Goal: Complete application form: Complete application form

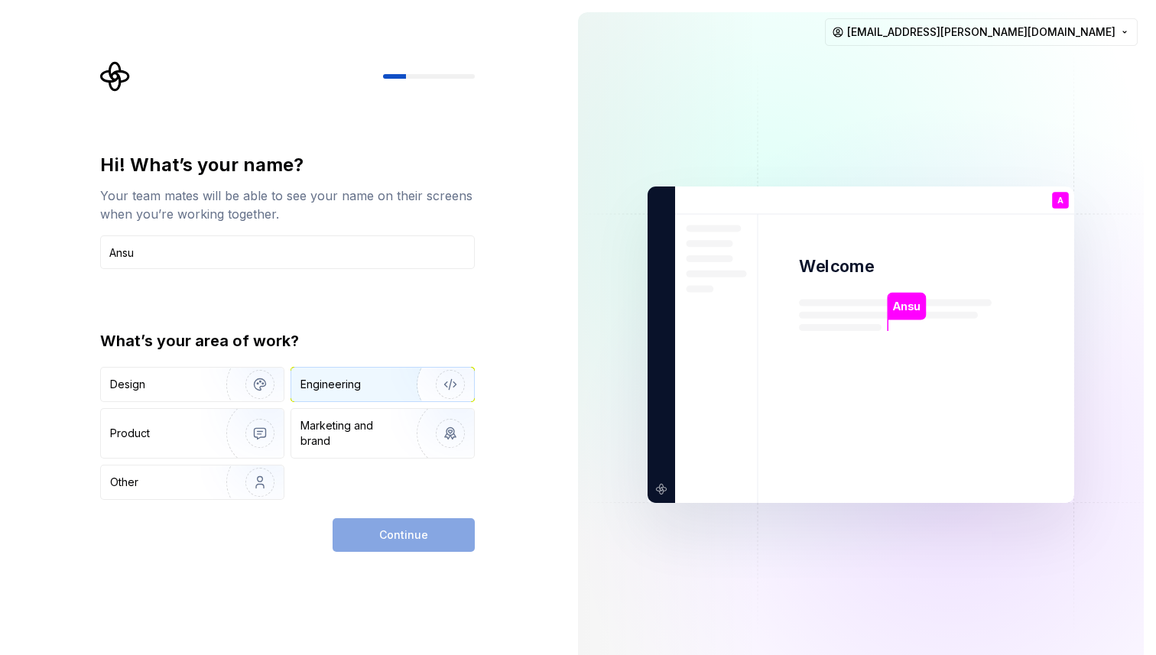
type input "Ansu"
click at [372, 385] on div "Engineering" at bounding box center [361, 384] width 122 height 15
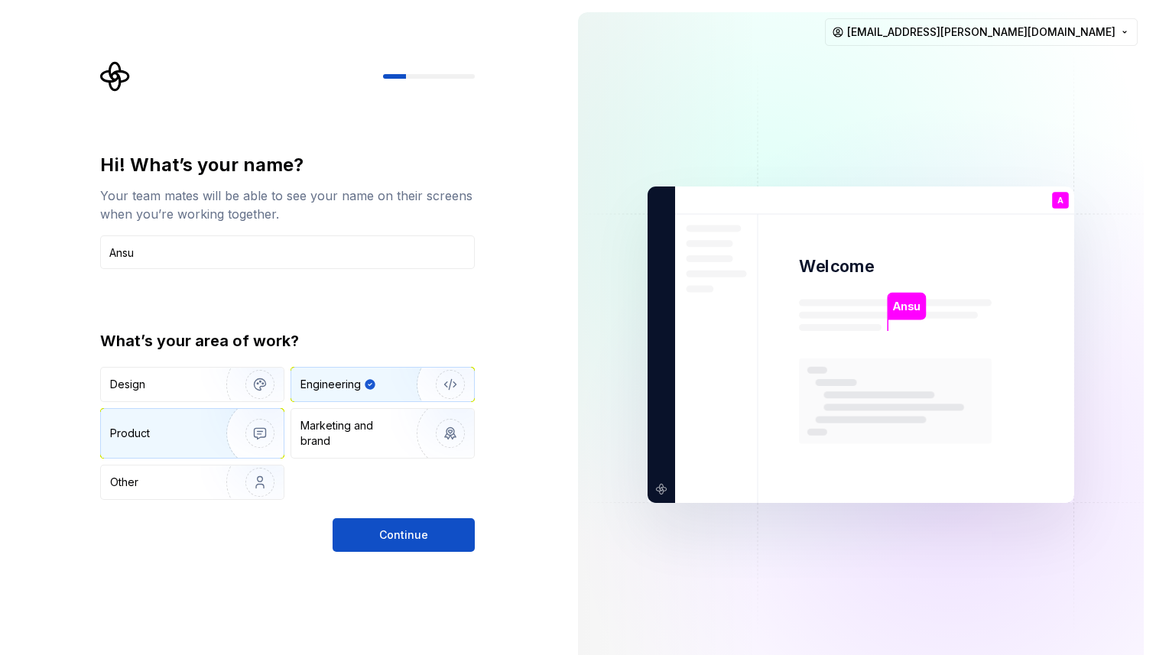
click at [255, 433] on img "button" at bounding box center [250, 433] width 98 height 102
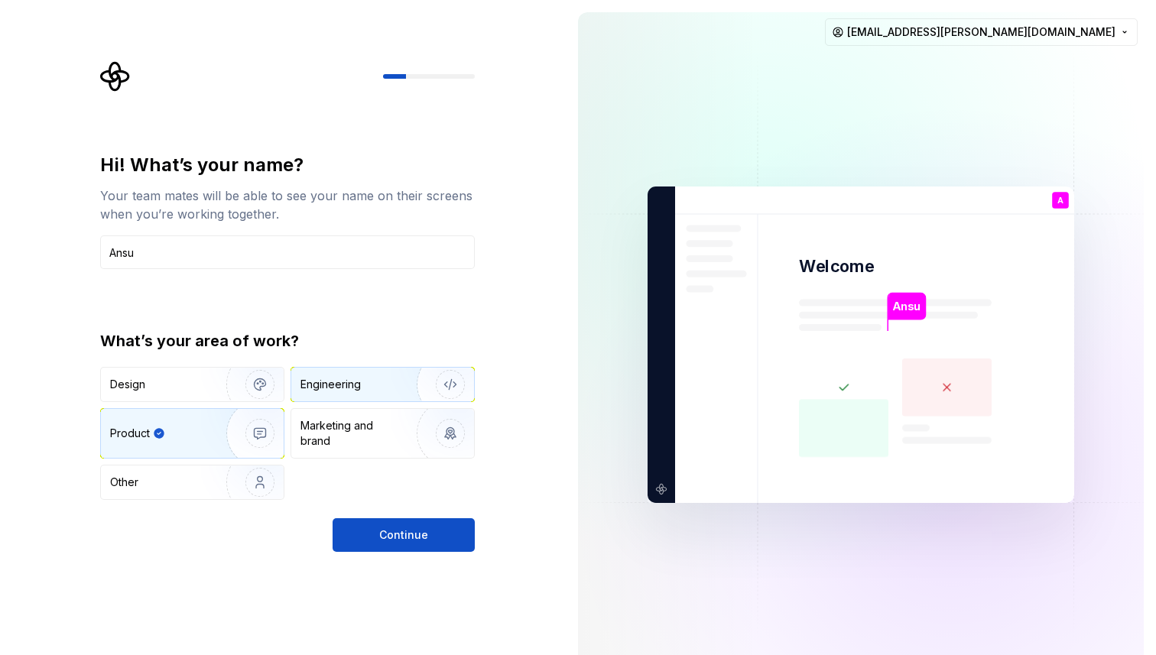
click at [367, 379] on div "Engineering" at bounding box center [361, 384] width 122 height 15
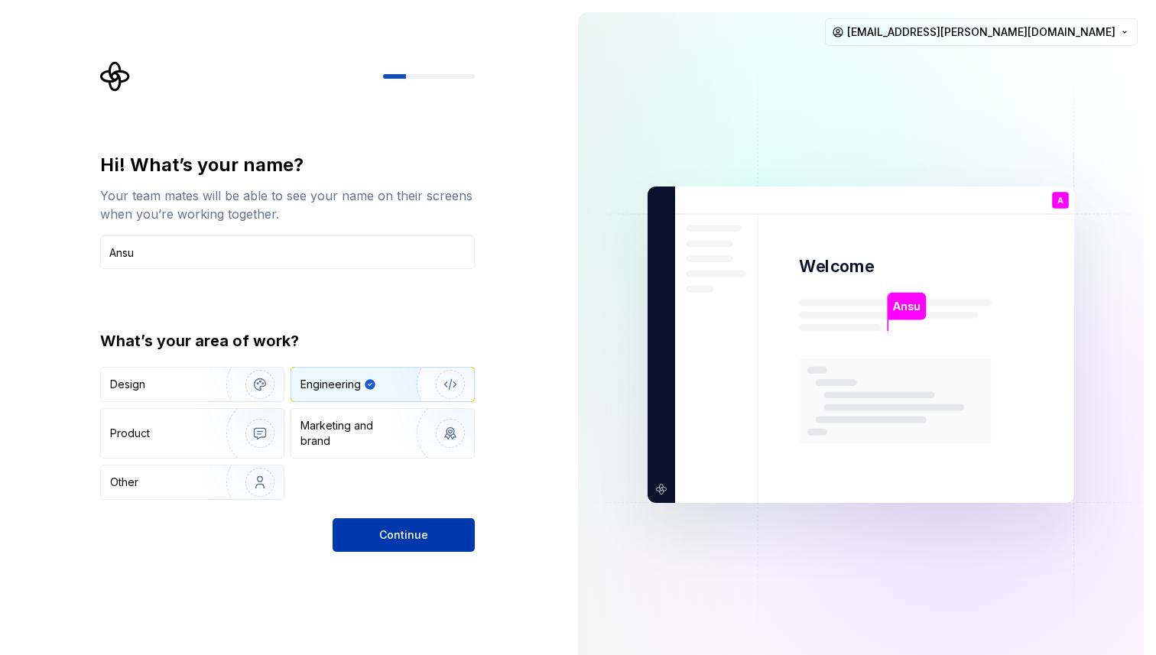
click at [385, 535] on span "Continue" at bounding box center [403, 535] width 49 height 15
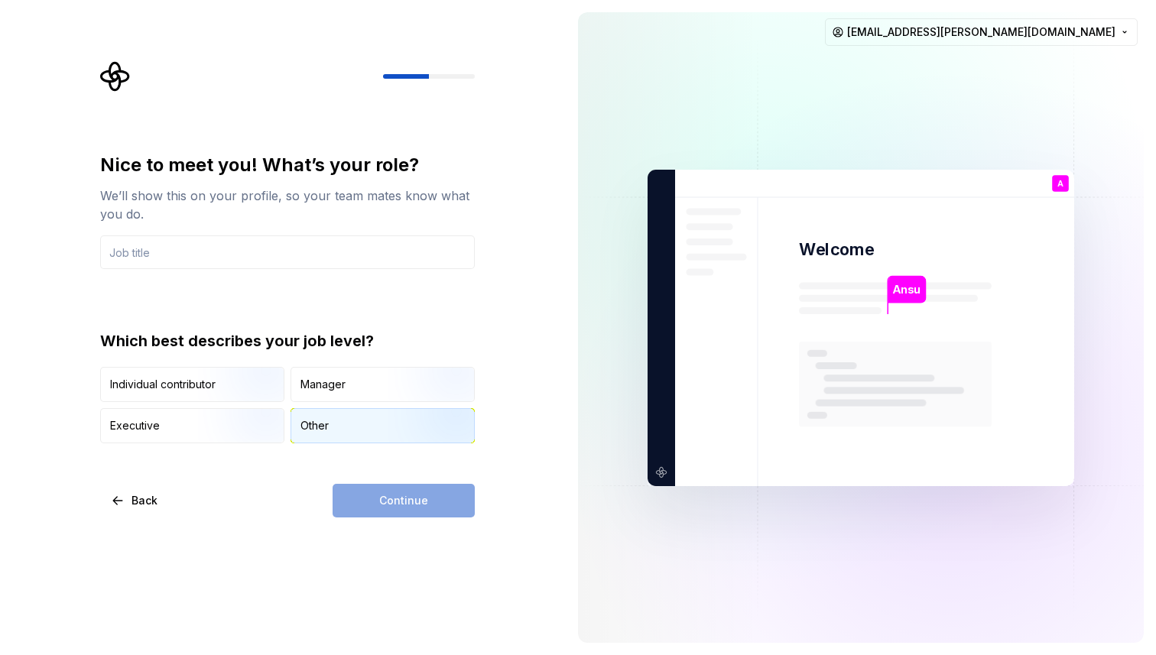
click at [334, 437] on div "Other" at bounding box center [382, 426] width 183 height 34
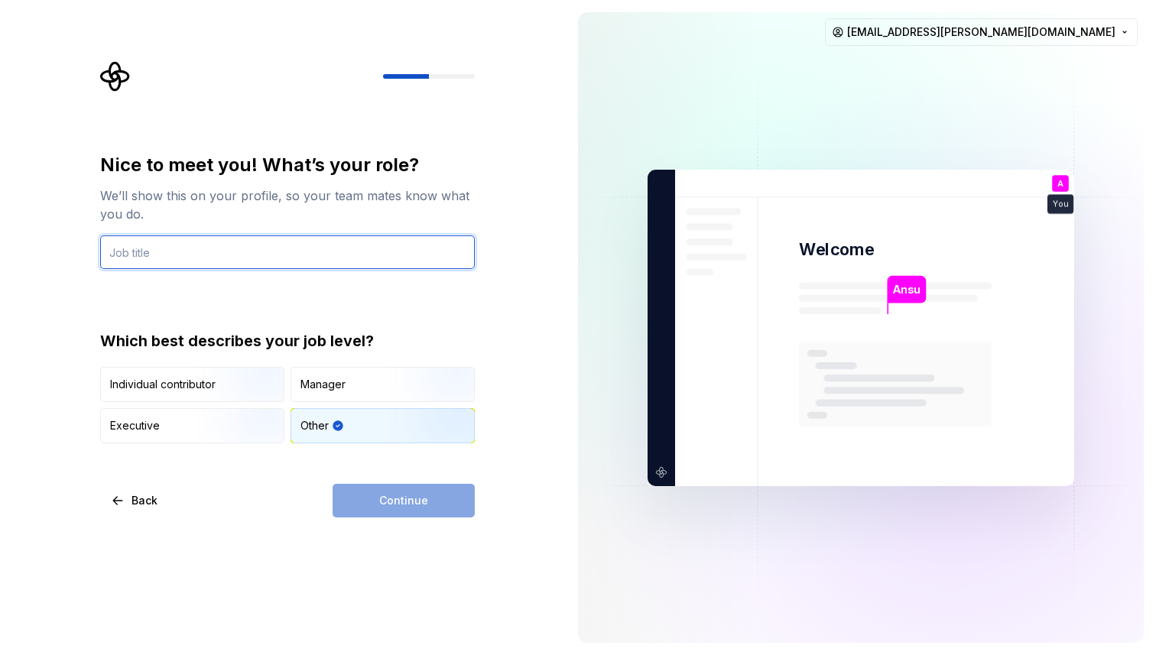
click at [307, 256] on input "text" at bounding box center [287, 252] width 375 height 34
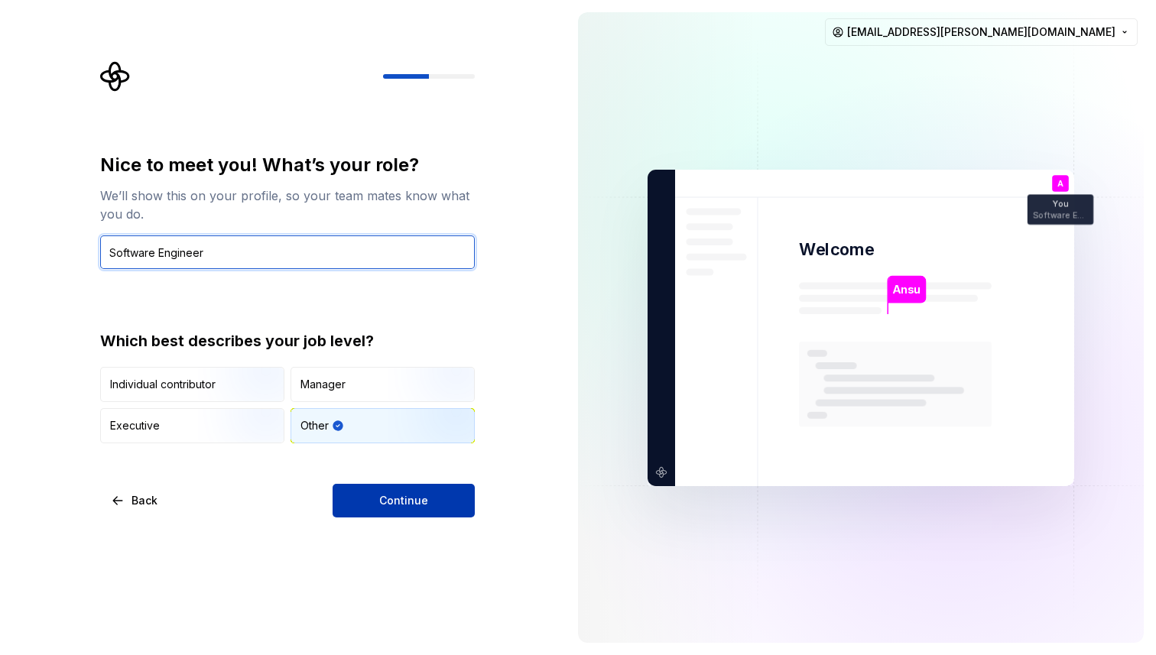
type input "Software Engineer"
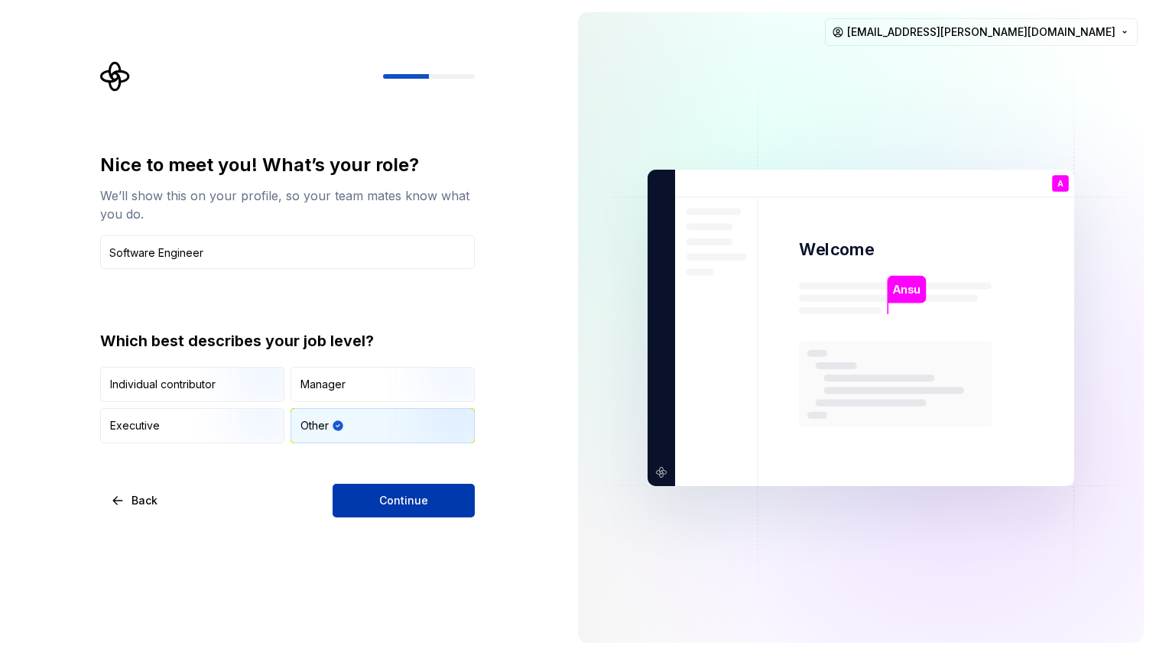
click at [400, 500] on span "Continue" at bounding box center [403, 500] width 49 height 15
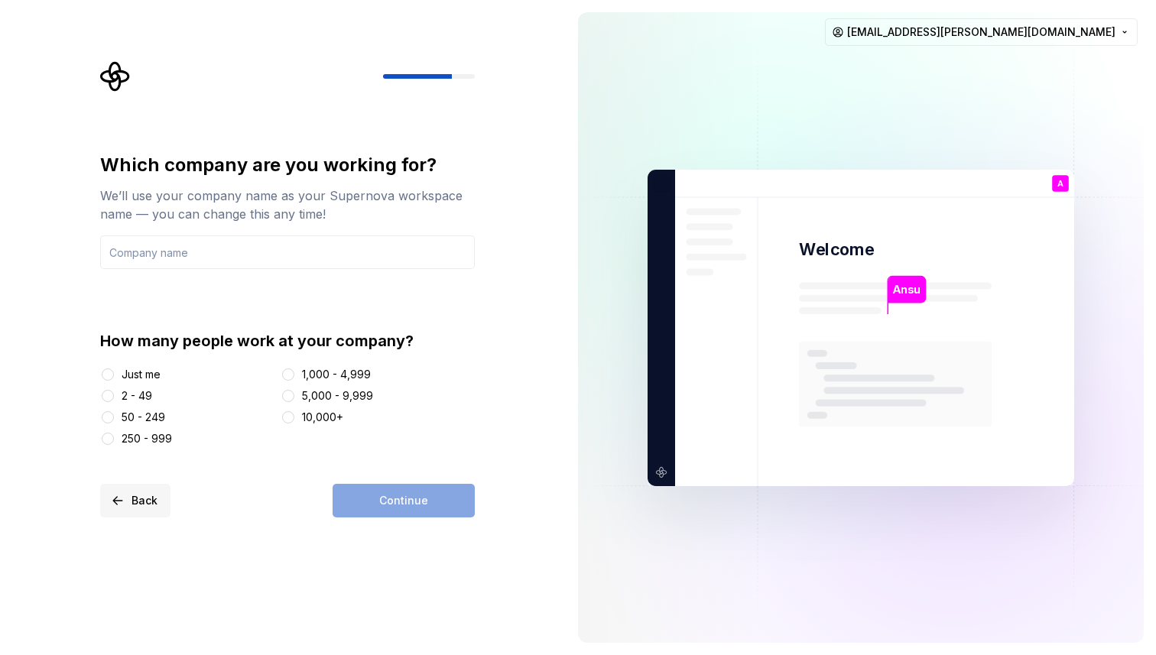
click at [130, 494] on button "Back" at bounding box center [135, 501] width 70 height 34
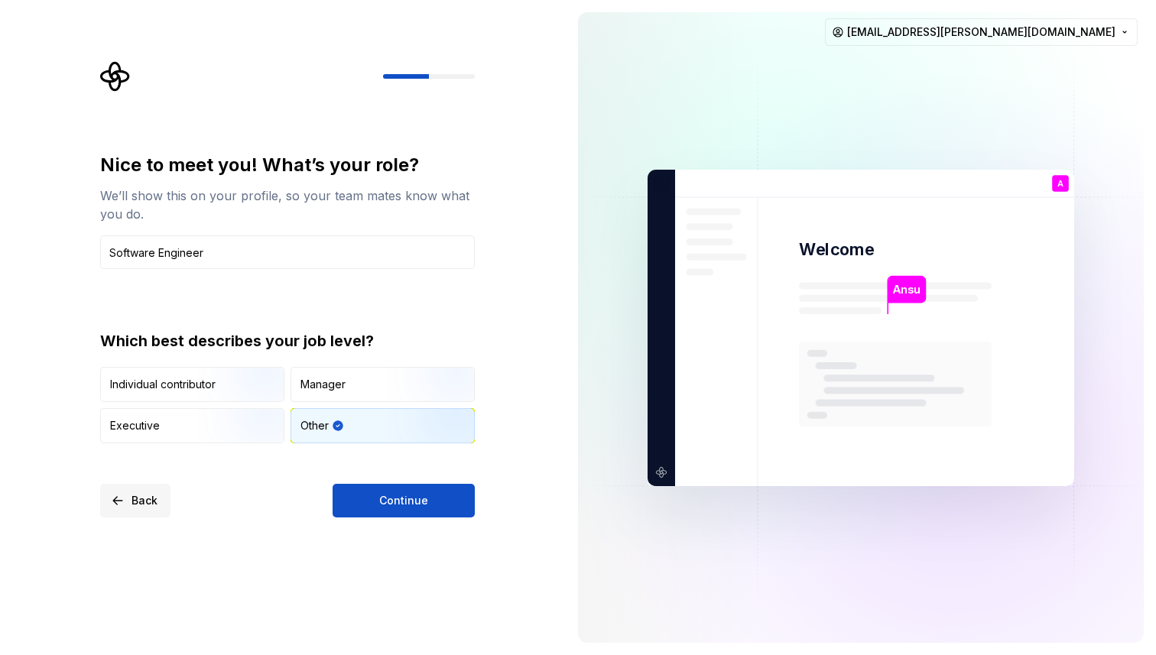
click at [130, 494] on button "Back" at bounding box center [135, 501] width 70 height 34
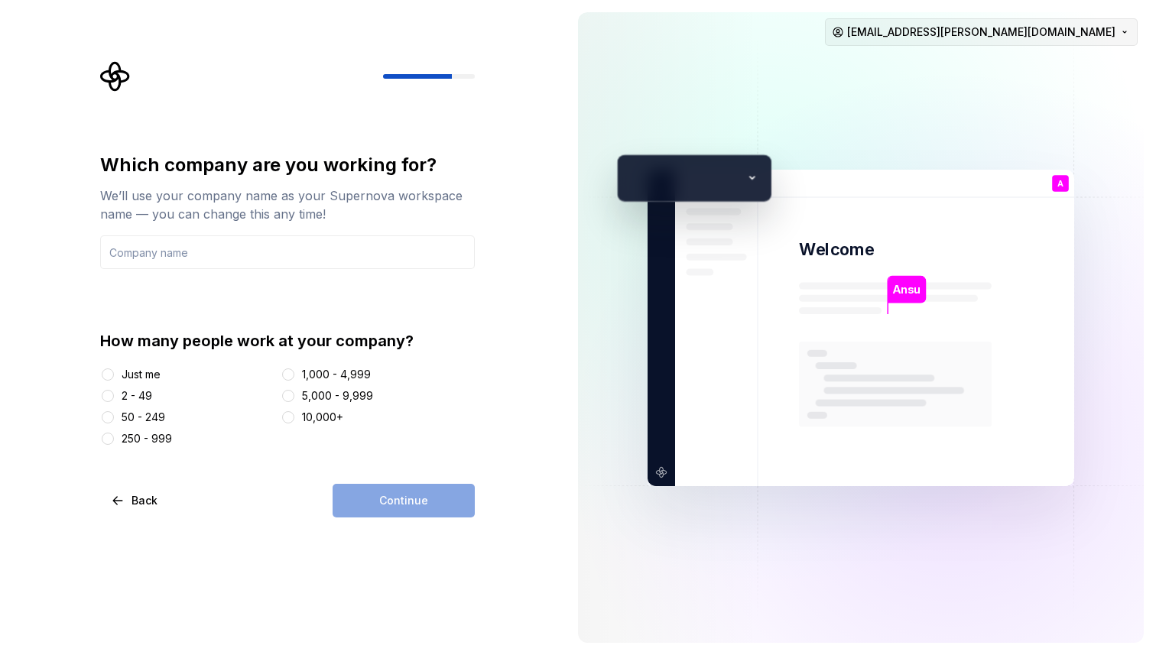
click at [1116, 36] on html "Which company are you working for? We’ll use your company name as your Supernov…" at bounding box center [578, 327] width 1156 height 655
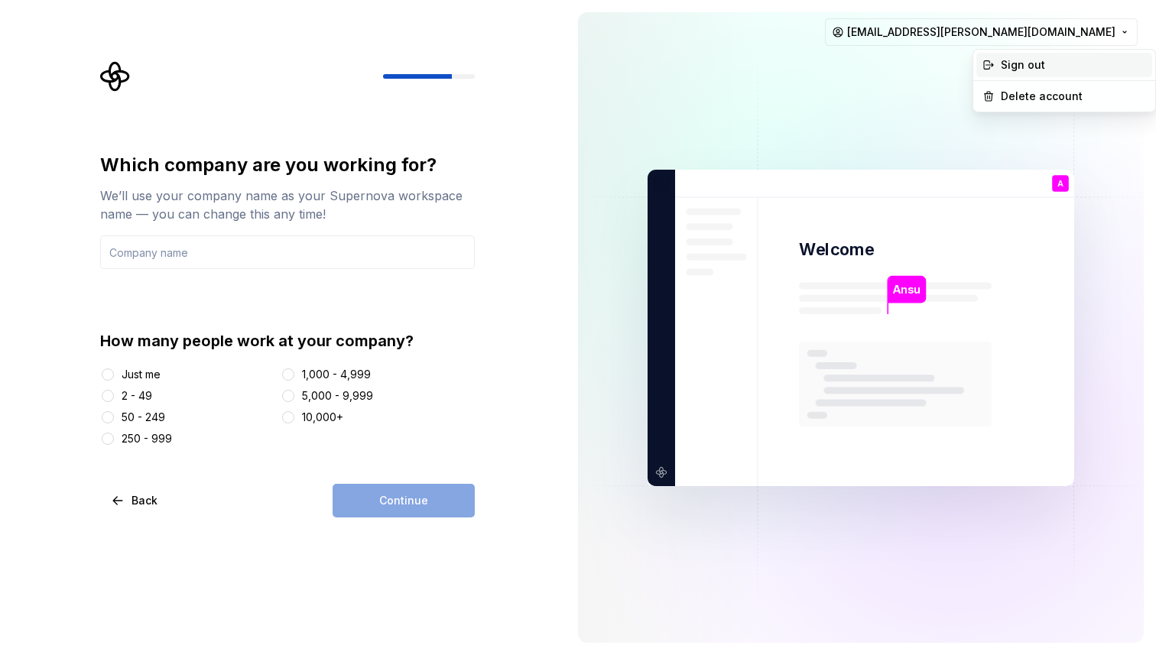
click at [1083, 63] on div "Sign out" at bounding box center [1073, 64] width 145 height 15
